Goal: Transaction & Acquisition: Purchase product/service

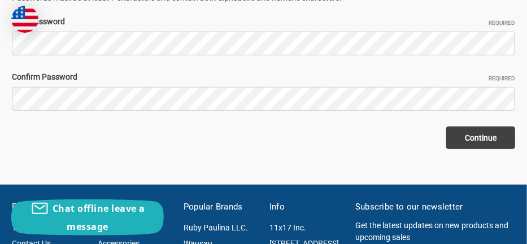
scroll to position [226, 0]
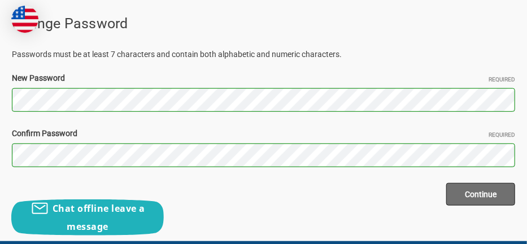
click at [462, 189] on input "Continue" at bounding box center [480, 194] width 69 height 23
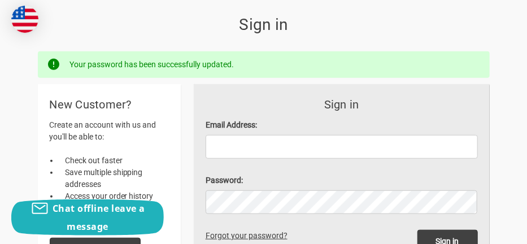
scroll to position [169, 0]
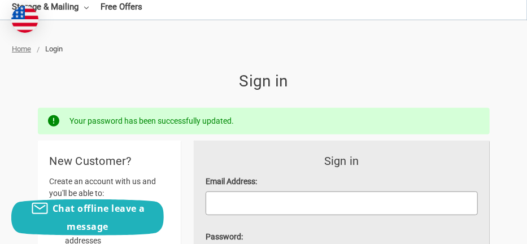
click at [223, 213] on input "Email Address:" at bounding box center [342, 203] width 272 height 24
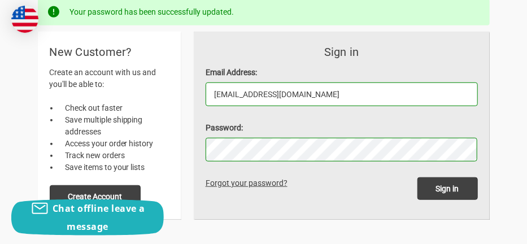
scroll to position [282, 0]
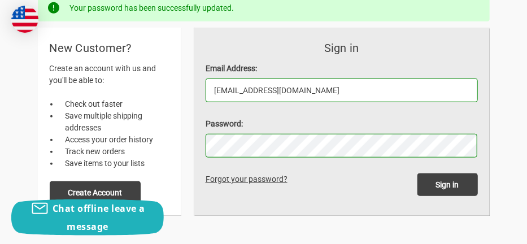
type input "[EMAIL_ADDRESS][DOMAIN_NAME]"
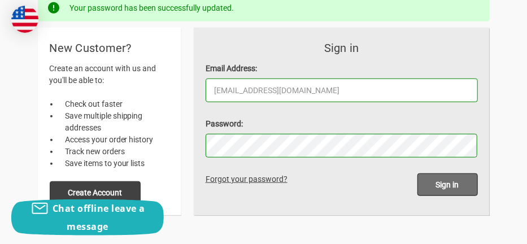
click at [446, 183] on input "Sign in" at bounding box center [447, 184] width 60 height 23
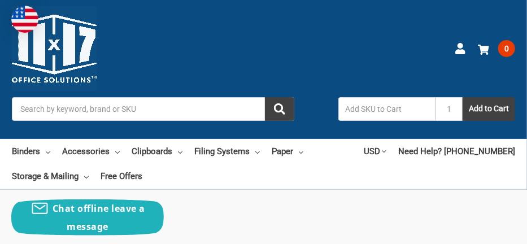
scroll to position [56, 0]
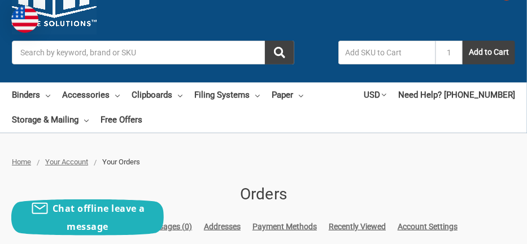
click at [51, 56] on input "Search" at bounding box center [153, 53] width 282 height 24
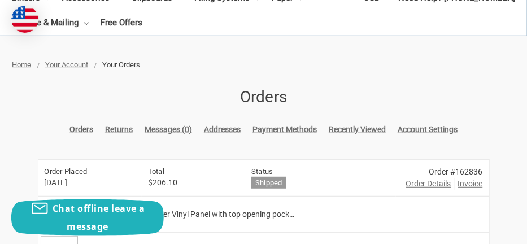
scroll to position [169, 0]
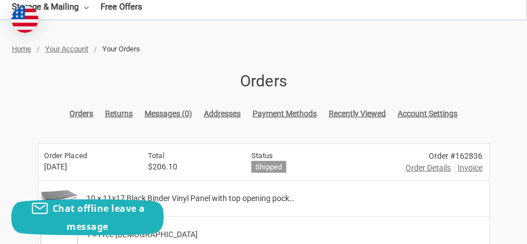
click at [85, 115] on link "Orders" at bounding box center [81, 114] width 24 height 12
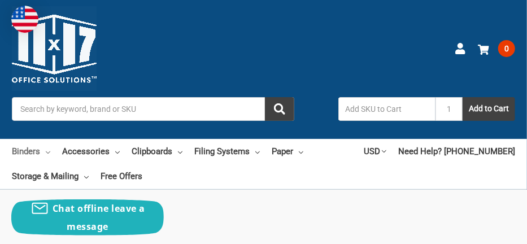
click at [37, 153] on link "Binders" at bounding box center [31, 151] width 38 height 25
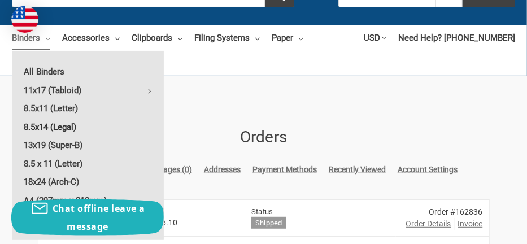
scroll to position [169, 0]
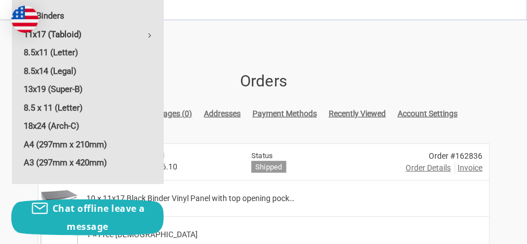
click at [64, 34] on link "11x17 (Tabloid)" at bounding box center [88, 34] width 152 height 18
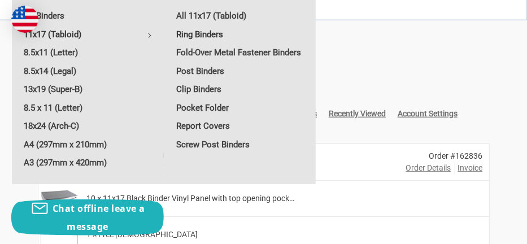
click at [202, 33] on link "Ring Binders" at bounding box center [239, 34] width 151 height 18
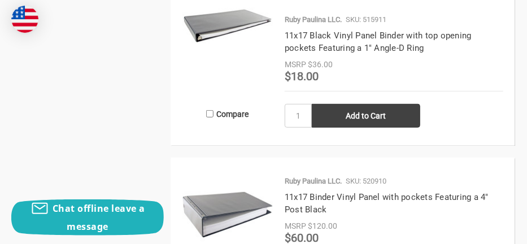
scroll to position [1920, 0]
